Goal: Information Seeking & Learning: Check status

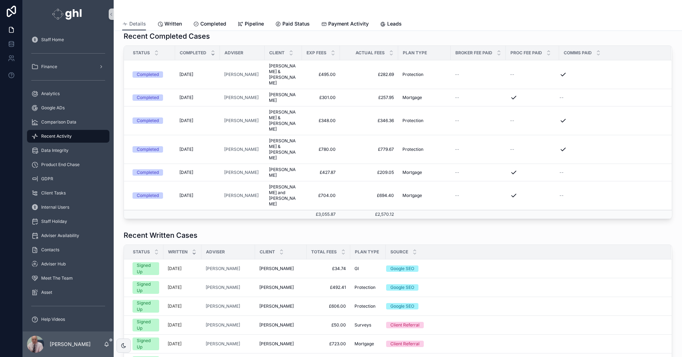
scroll to position [174, 0]
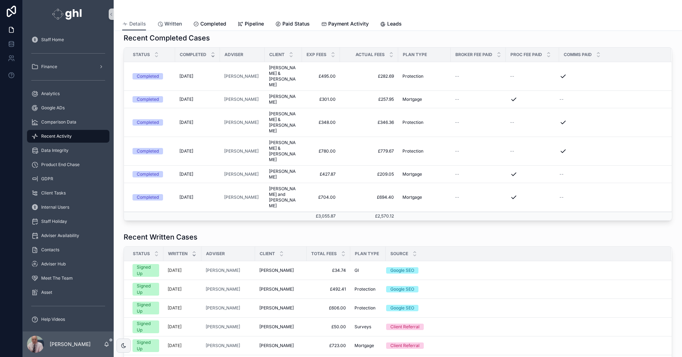
click at [171, 22] on span "Written" at bounding box center [173, 23] width 17 height 7
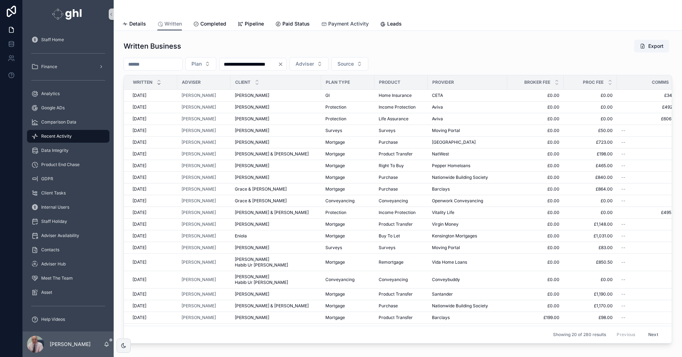
click at [340, 21] on span "Payment Activity" at bounding box center [348, 23] width 41 height 7
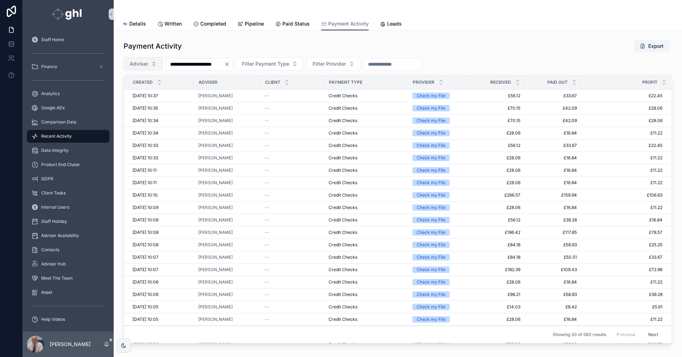
click at [154, 65] on button "Adviser" at bounding box center [143, 64] width 39 height 14
click at [153, 63] on button "Adviser" at bounding box center [143, 64] width 39 height 14
click at [152, 63] on button "Adviser" at bounding box center [143, 64] width 39 height 14
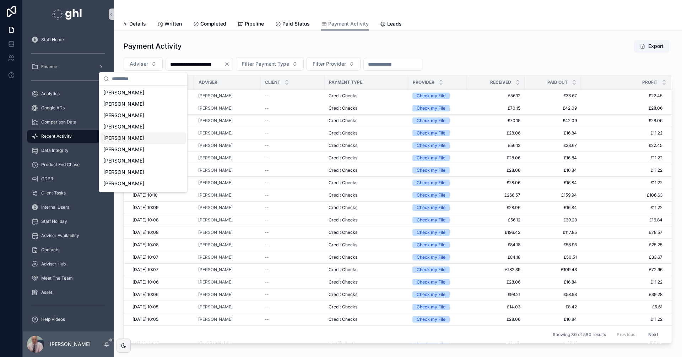
click at [133, 138] on span "[PERSON_NAME]" at bounding box center [123, 138] width 41 height 7
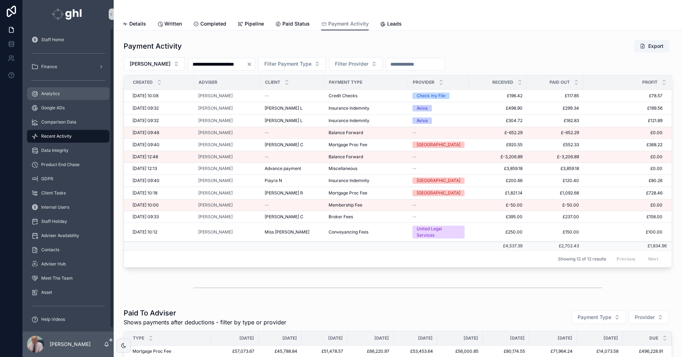
click at [44, 92] on span "Analytics" at bounding box center [50, 94] width 18 height 6
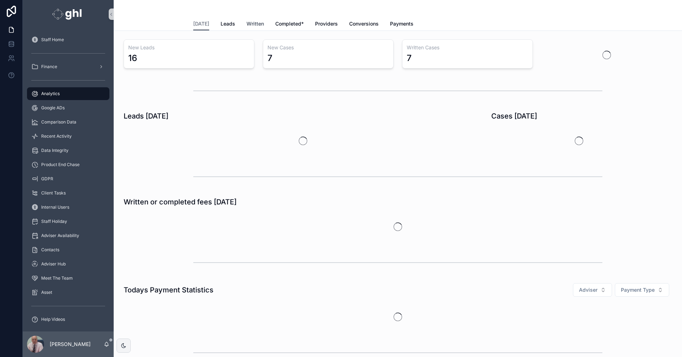
click at [253, 22] on span "Written" at bounding box center [255, 23] width 17 height 7
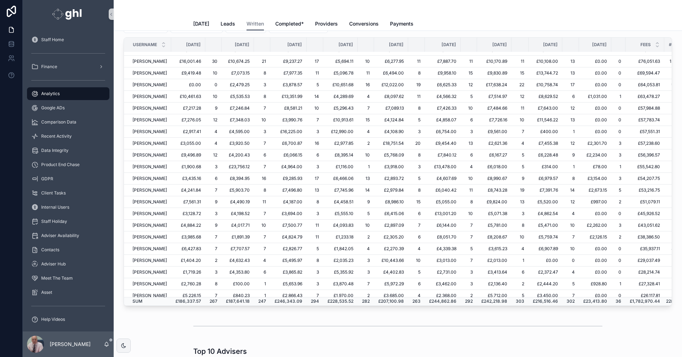
scroll to position [135, 0]
